Goal: Task Accomplishment & Management: Complete application form

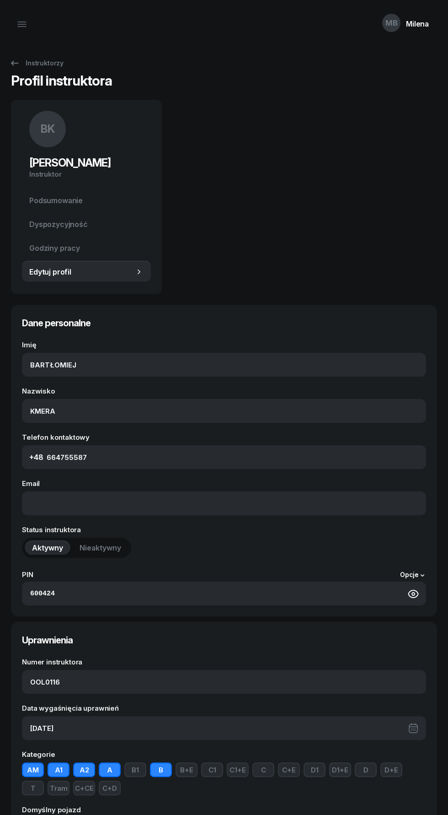
click at [421, 30] on div "MB Milena" at bounding box center [405, 24] width 63 height 38
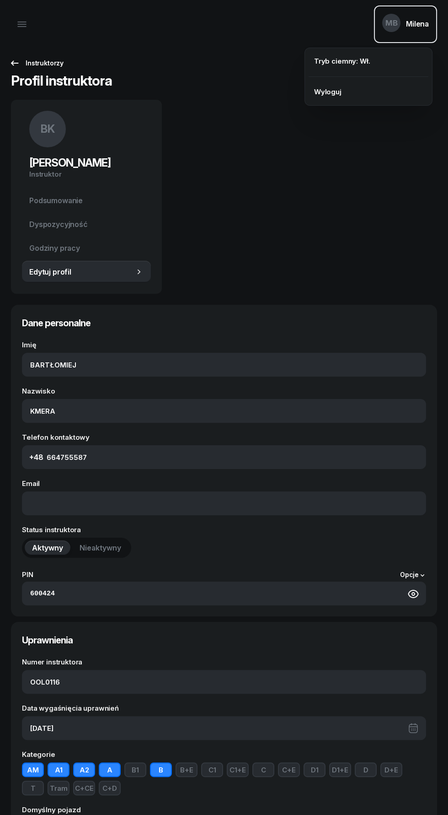
click at [50, 68] on div "Instruktorzy" at bounding box center [36, 63] width 54 height 11
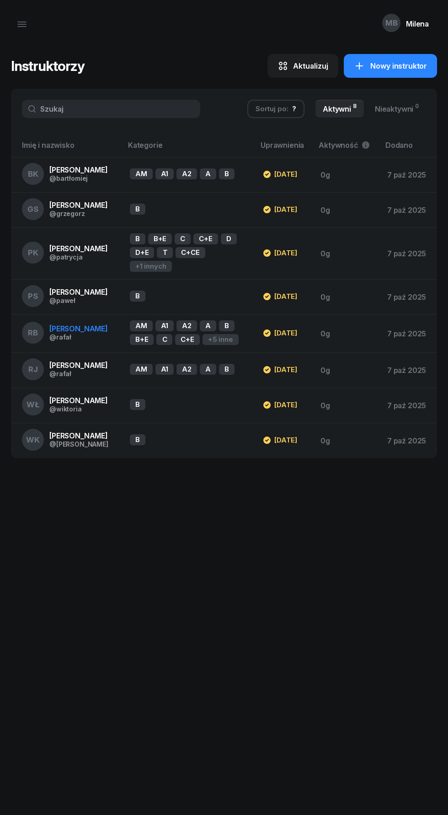
click at [99, 344] on div "RB [PERSON_NAME] @[PERSON_NAME]" at bounding box center [65, 333] width 86 height 22
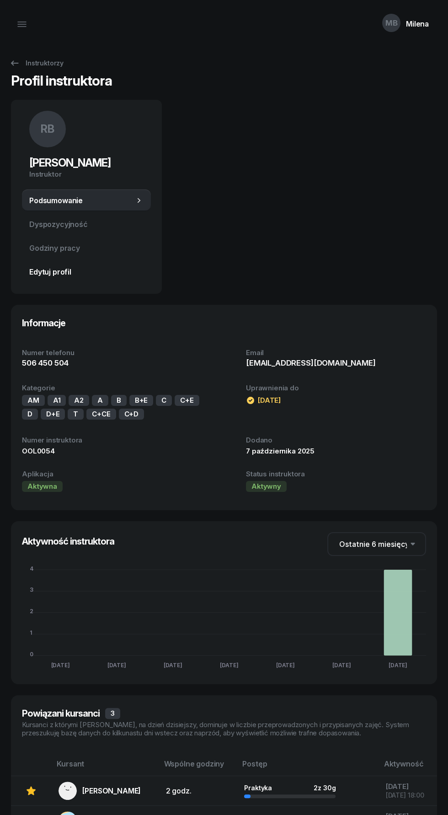
click at [81, 274] on span "Edytuj profil" at bounding box center [86, 272] width 114 height 9
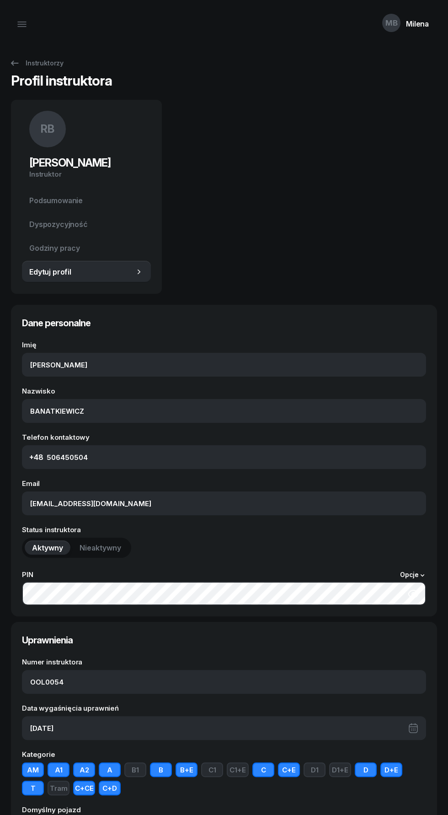
click at [415, 589] on icon "button" at bounding box center [413, 593] width 11 height 11
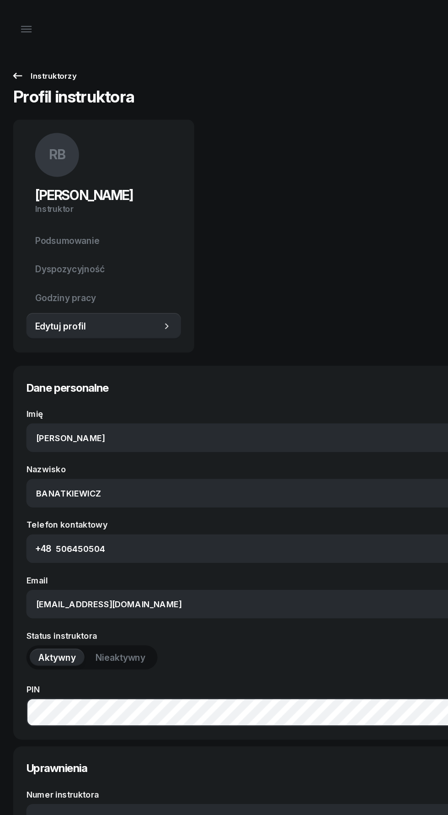
click at [23, 65] on div "Instruktorzy" at bounding box center [36, 63] width 54 height 11
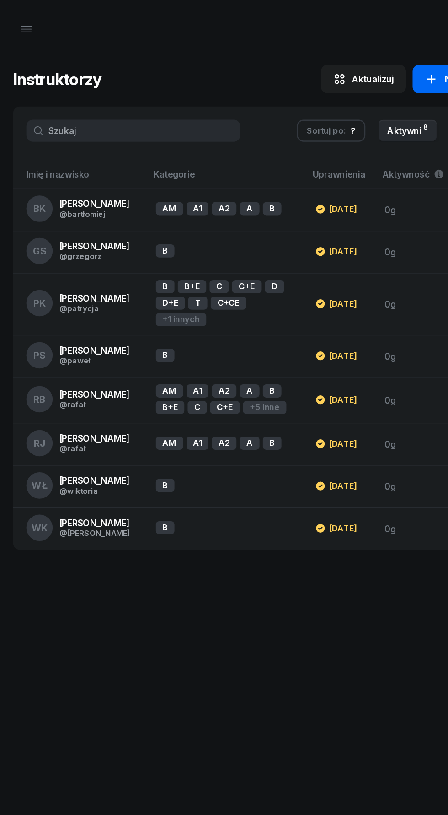
click at [355, 75] on link "Nowy instruktor" at bounding box center [390, 66] width 93 height 24
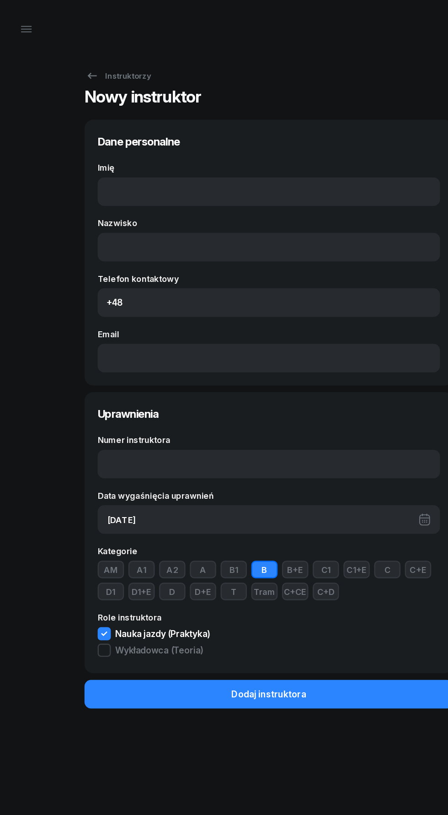
click at [110, 159] on input "Imię" at bounding box center [223, 160] width 285 height 24
type input "[PERSON_NAME]"
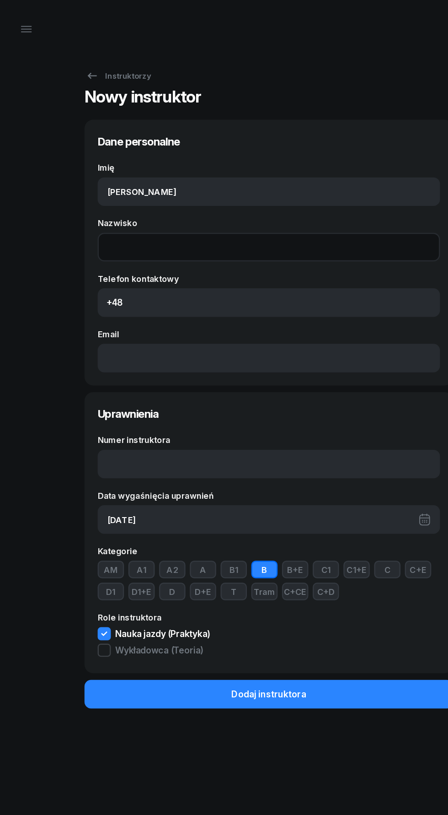
click at [110, 210] on input "Nazwisko" at bounding box center [223, 206] width 285 height 24
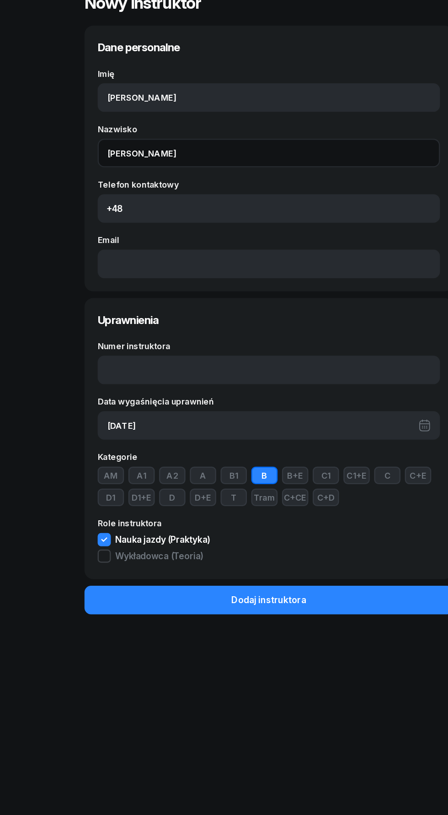
type input "[PERSON_NAME]"
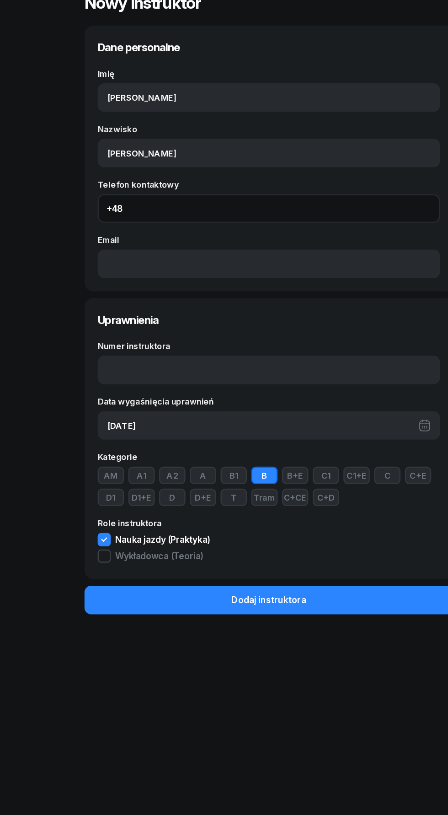
click at [136, 250] on input "Telefon kontaktowy" at bounding box center [223, 252] width 285 height 24
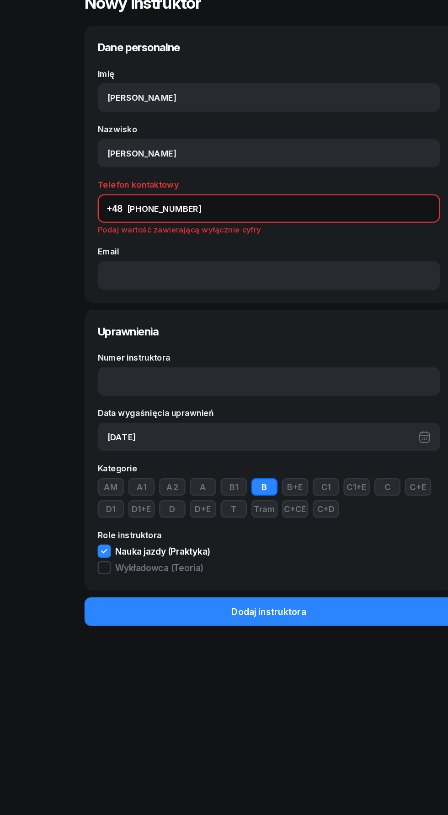
click at [124, 250] on input "[PHONE_NUMBER]" at bounding box center [223, 252] width 285 height 24
click at [123, 250] on input "[PHONE_NUMBER]" at bounding box center [223, 252] width 285 height 24
click at [122, 250] on input "661 768 302" at bounding box center [223, 252] width 285 height 24
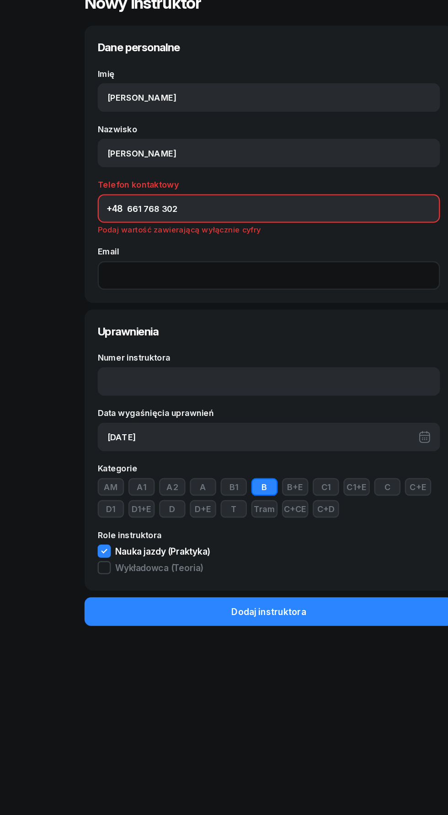
click at [114, 312] on input "Email" at bounding box center [223, 308] width 285 height 24
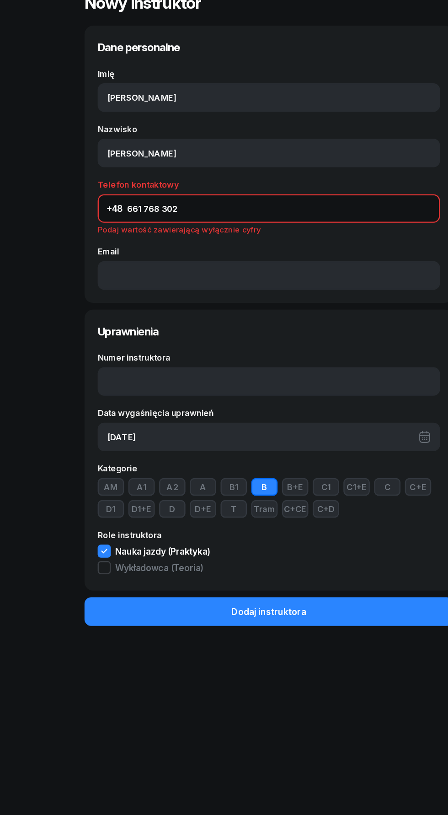
click at [138, 249] on input "661 768 302" at bounding box center [223, 252] width 285 height 24
click at [134, 252] on input "661 768 302" at bounding box center [223, 252] width 285 height 24
click at [123, 251] on input "661 768302" at bounding box center [223, 252] width 285 height 24
click at [120, 252] on input "661 768302" at bounding box center [223, 252] width 285 height 24
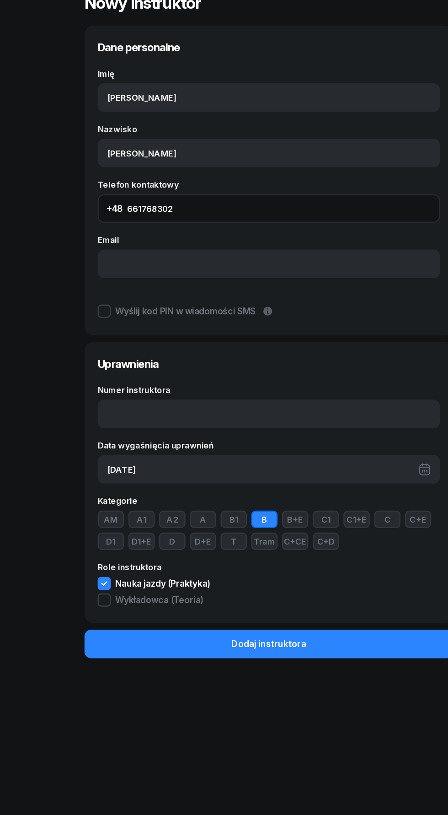
type input "661768302"
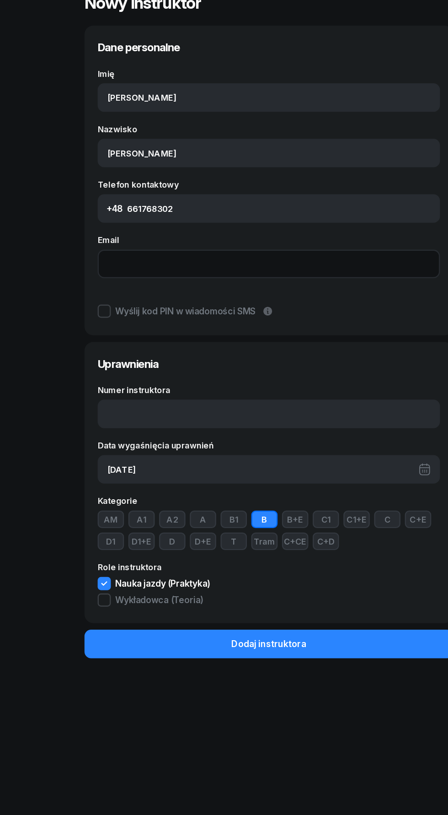
click at [97, 297] on input "Email" at bounding box center [223, 298] width 285 height 24
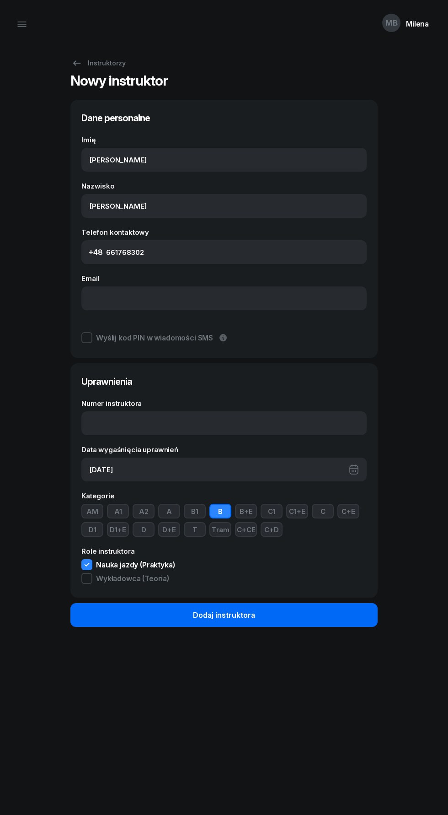
click at [295, 623] on button "Dodaj instruktora" at bounding box center [223, 615] width 307 height 24
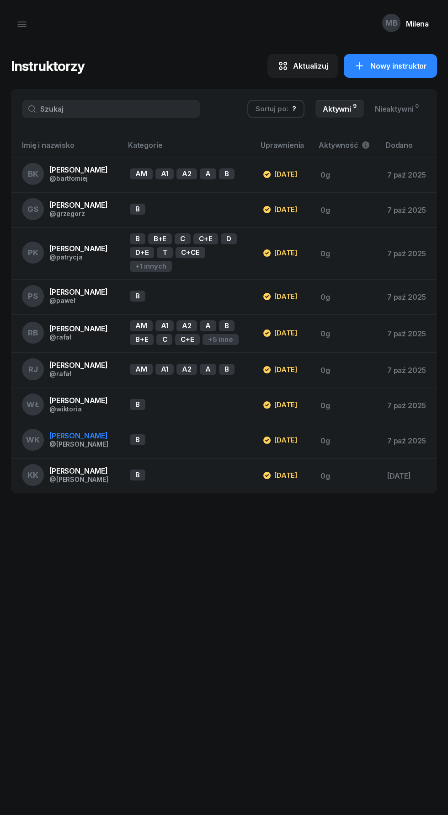
click at [313, 458] on td "[DATE]" at bounding box center [284, 440] width 58 height 35
click at [42, 486] on div "KK [PERSON_NAME] @konrad" at bounding box center [65, 475] width 86 height 22
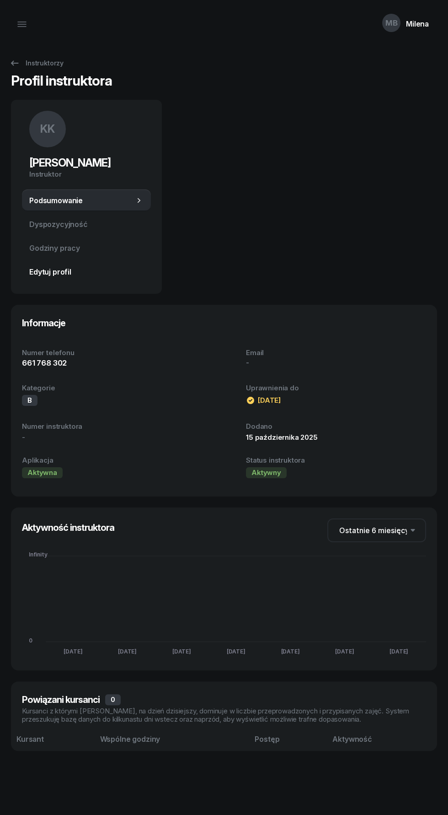
click at [32, 270] on span "Edytuj profil" at bounding box center [86, 272] width 114 height 9
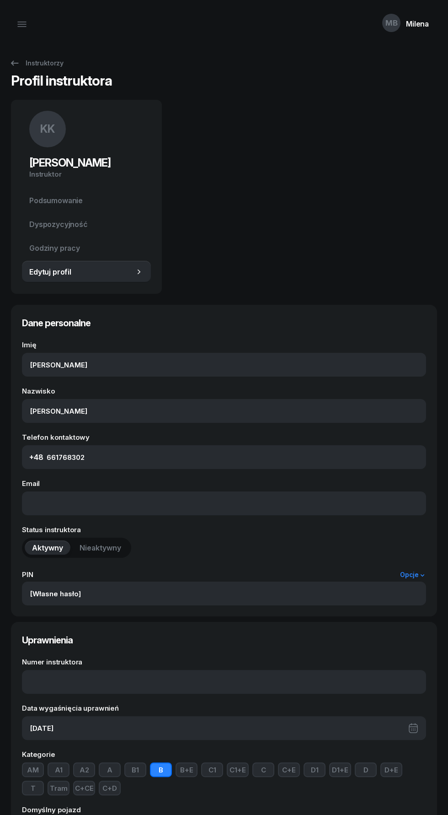
click at [422, 575] on icon at bounding box center [422, 574] width 7 height 7
click at [364, 593] on link "Resetuj PIN instruktora" at bounding box center [358, 597] width 120 height 19
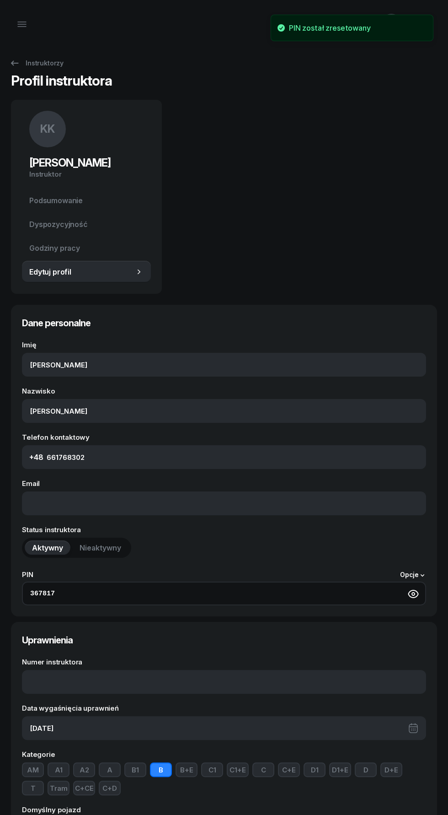
click at [43, 593] on input "367817" at bounding box center [224, 593] width 404 height 24
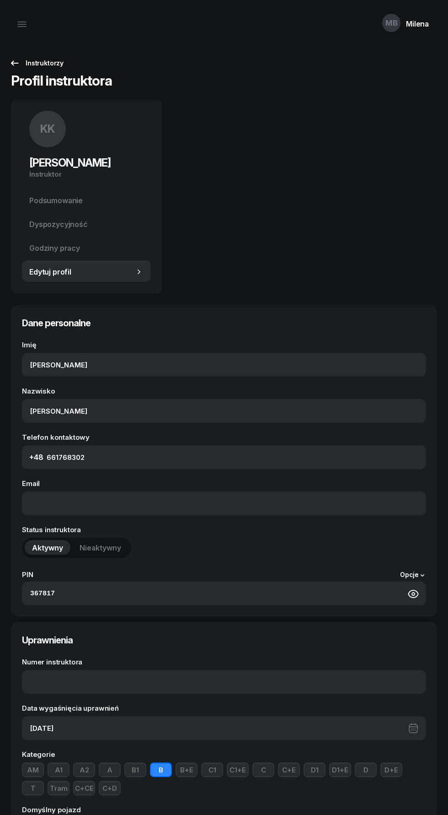
click at [14, 63] on icon at bounding box center [15, 62] width 8 height 5
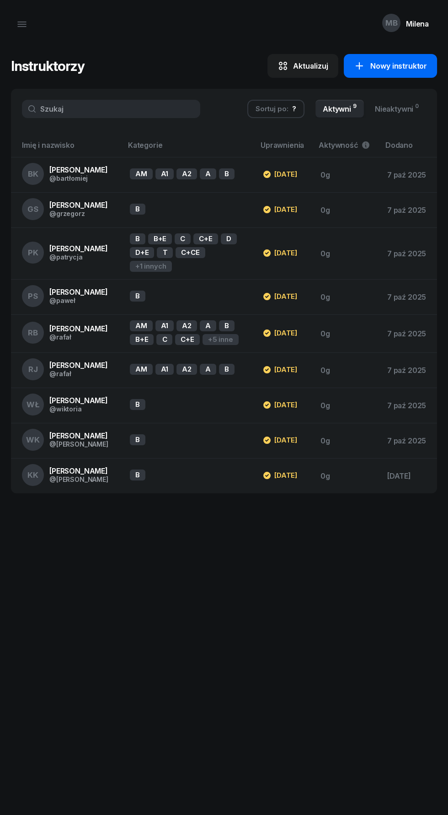
click at [385, 77] on link "Nowy instruktor" at bounding box center [390, 66] width 93 height 24
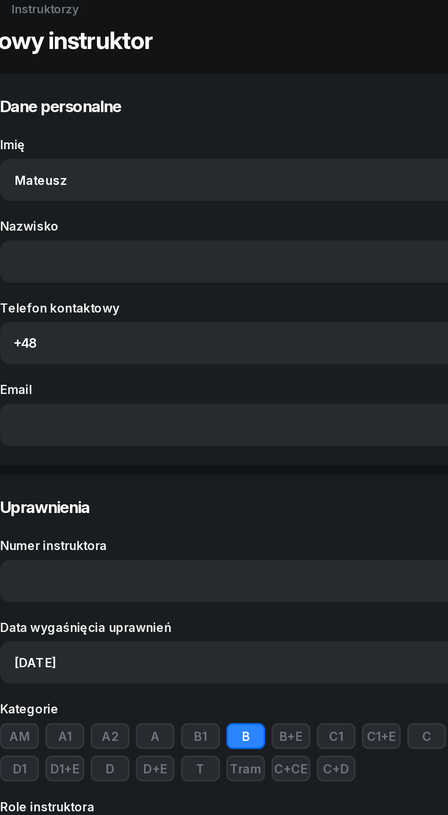
type input "Mateusz"
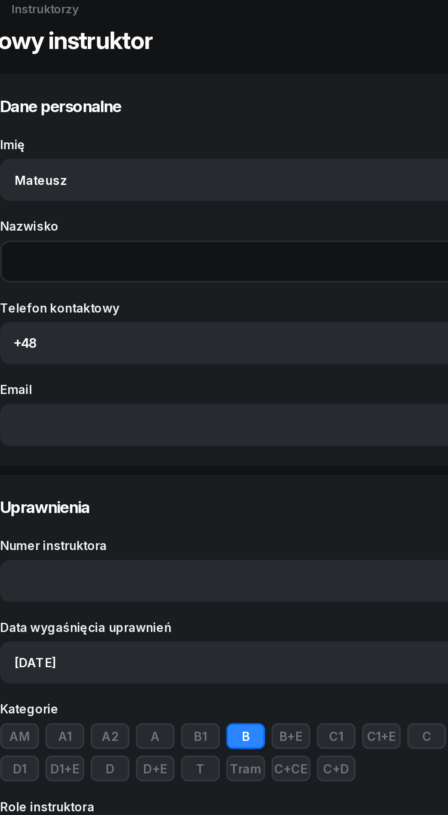
click at [192, 207] on input "Nazwisko" at bounding box center [223, 206] width 285 height 24
type input "Plewiński"
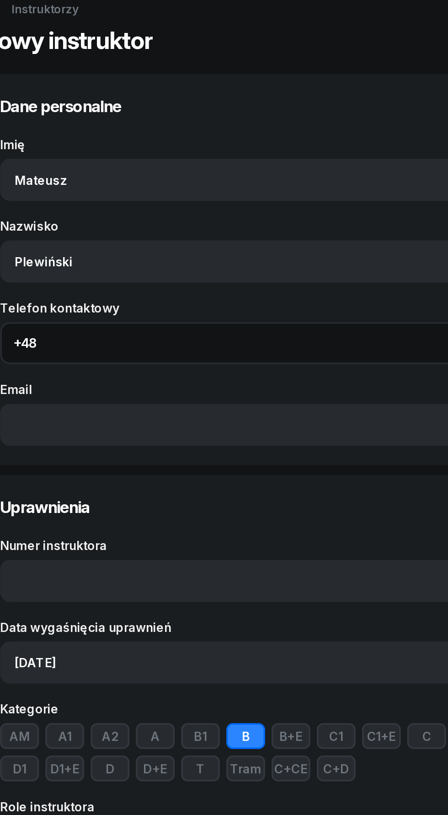
click at [154, 255] on input "Telefon kontaktowy" at bounding box center [223, 252] width 285 height 24
click at [137, 254] on input "Telefon kontaktowy" at bounding box center [223, 252] width 285 height 24
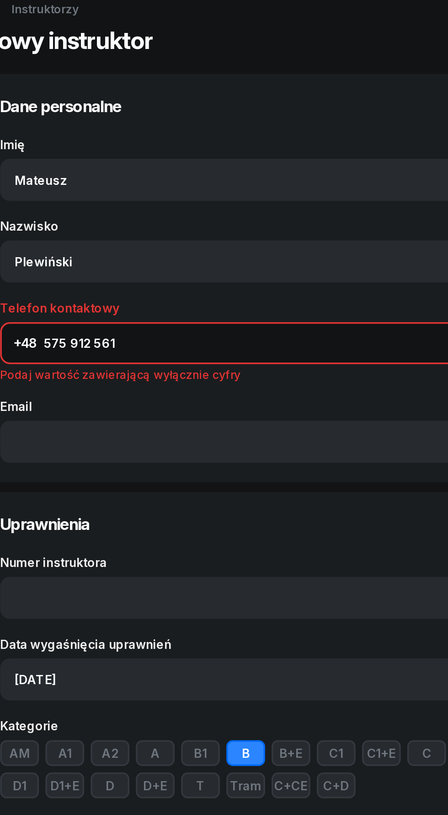
click at [139, 251] on input "575 912 561" at bounding box center [223, 252] width 285 height 24
click at [137, 252] on input "575 912 561" at bounding box center [223, 252] width 285 height 24
click at [124, 251] on input "575 912561" at bounding box center [223, 252] width 285 height 24
click at [124, 252] on input "575 912561" at bounding box center [223, 252] width 285 height 24
click at [114, 250] on input "575 912561" at bounding box center [223, 252] width 285 height 24
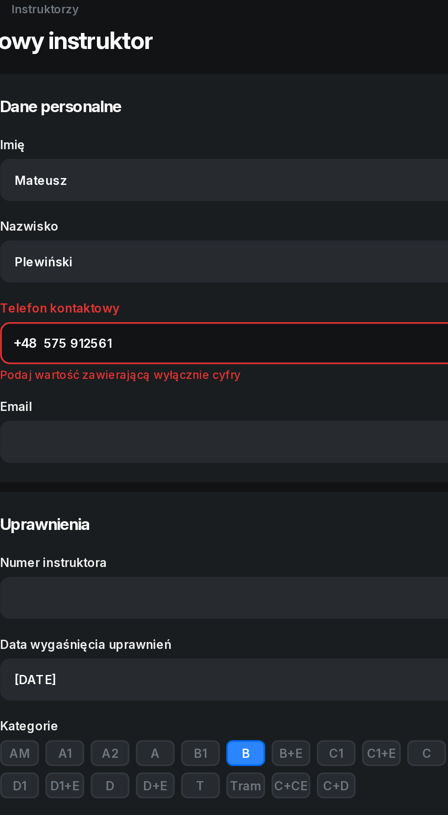
click at [121, 250] on input "575 912561" at bounding box center [223, 252] width 285 height 24
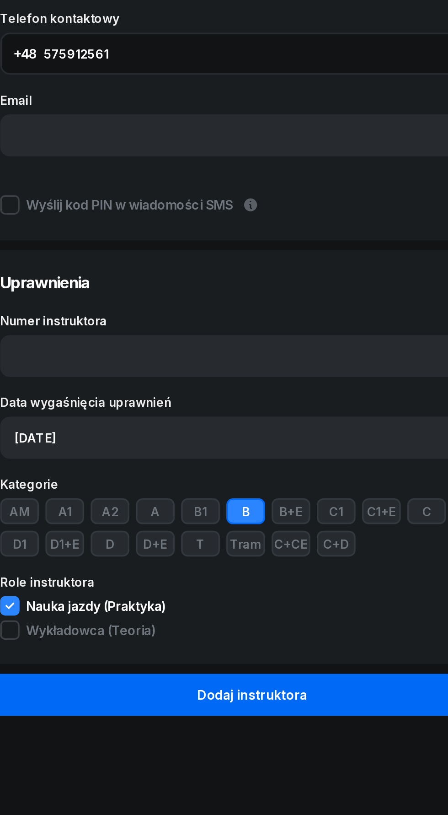
type input "575912561"
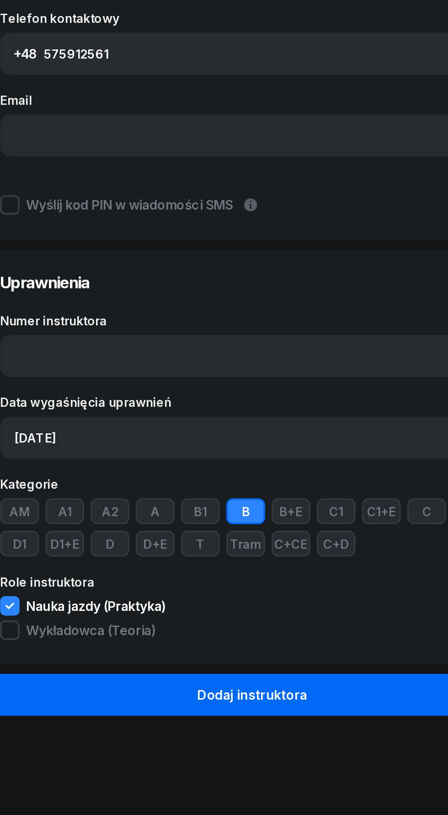
click at [281, 616] on button "Dodaj instruktora" at bounding box center [223, 615] width 307 height 24
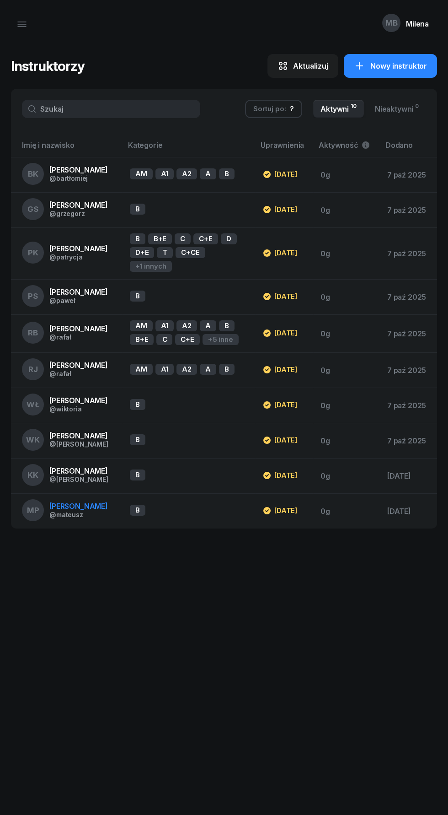
click at [98, 518] on div "@mateusz" at bounding box center [78, 515] width 59 height 8
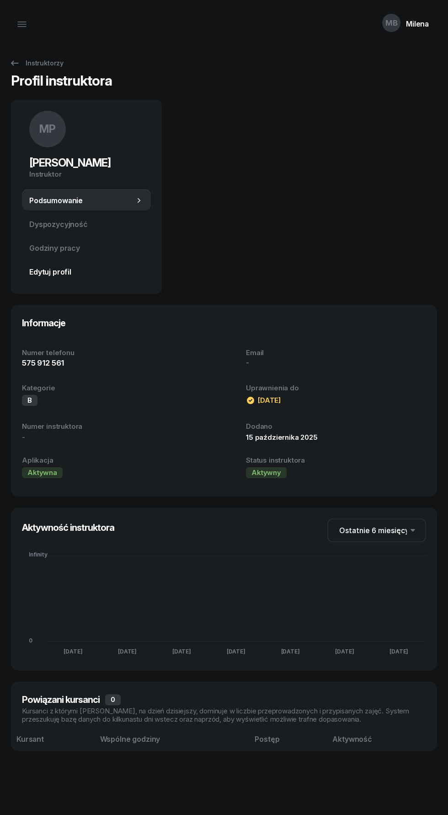
click at [53, 273] on span "Edytuj profil" at bounding box center [86, 272] width 114 height 9
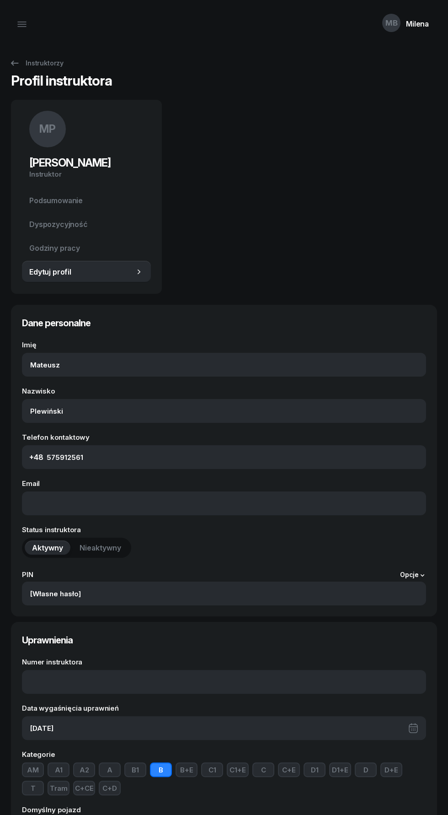
click at [22, 770] on button "AM" at bounding box center [33, 769] width 22 height 15
click at [53, 769] on button "A1" at bounding box center [59, 769] width 22 height 15
click at [82, 770] on button "A2" at bounding box center [84, 769] width 22 height 15
click at [112, 768] on button "A" at bounding box center [110, 769] width 22 height 15
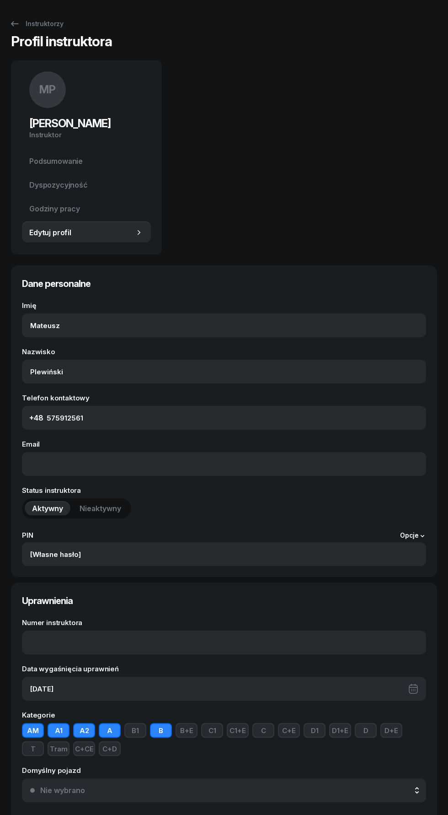
scroll to position [39, 0]
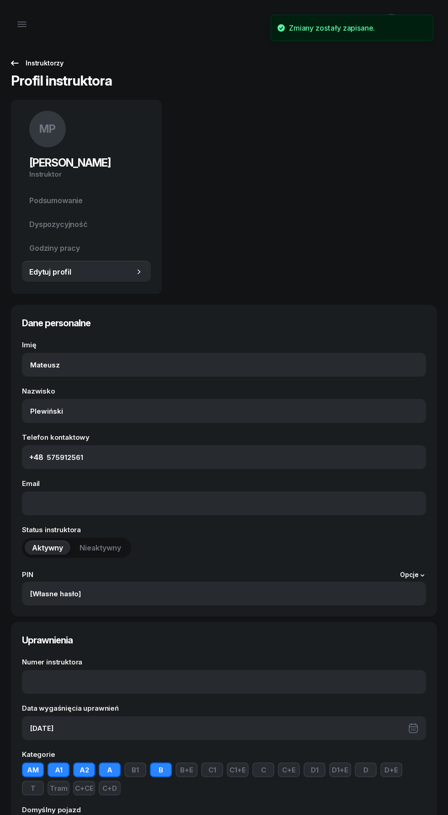
click at [34, 65] on div "Instruktorzy" at bounding box center [36, 63] width 54 height 11
